Goal: Find specific page/section: Find specific page/section

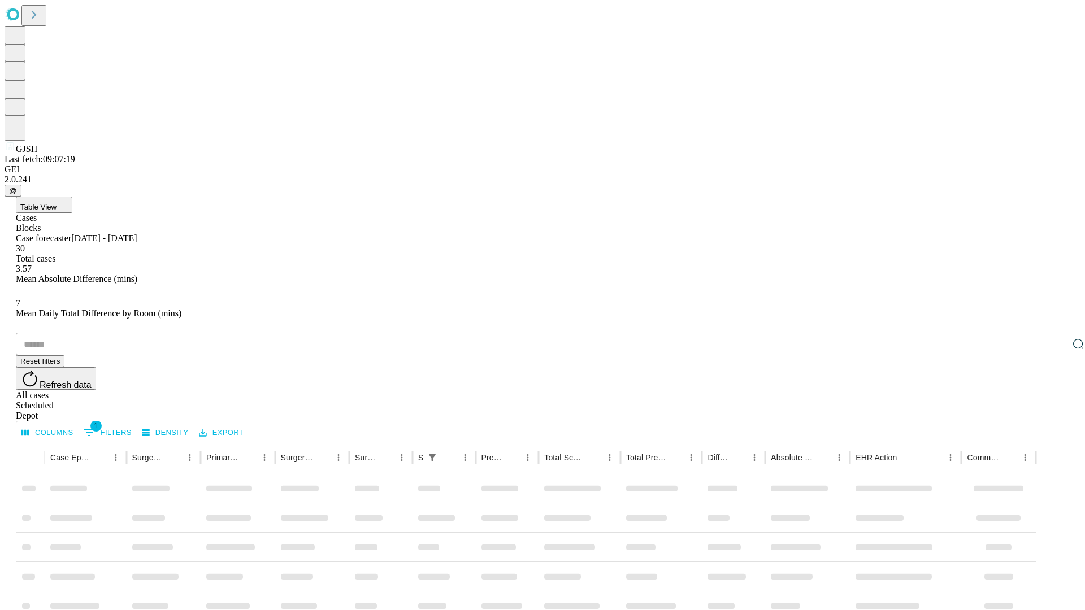
click at [1056, 411] on div "Depot" at bounding box center [554, 416] width 1076 height 10
